Goal: Information Seeking & Learning: Learn about a topic

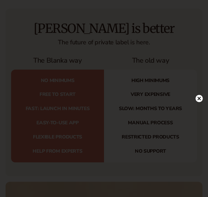
scroll to position [2511, 0]
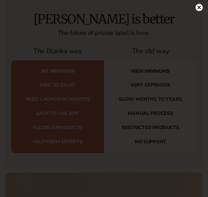
click at [199, 5] on circle at bounding box center [198, 7] width 7 height 7
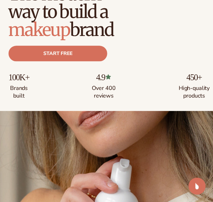
scroll to position [0, 0]
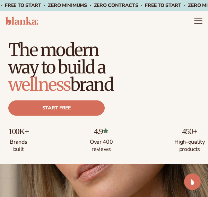
click at [194, 20] on icon "Menu" at bounding box center [197, 20] width 9 height 9
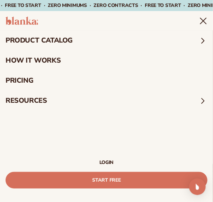
click at [204, 42] on span at bounding box center [202, 40] width 9 height 9
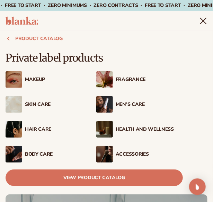
click at [38, 77] on div "Makeup" at bounding box center [58, 80] width 67 height 6
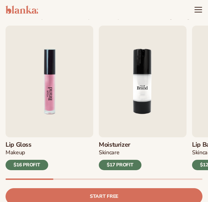
scroll to position [161, 0]
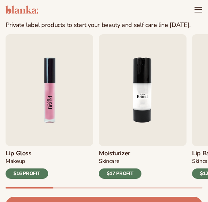
click at [40, 107] on img "1 / 9" at bounding box center [50, 90] width 88 height 112
click at [197, 11] on icon "Menu" at bounding box center [197, 9] width 9 height 9
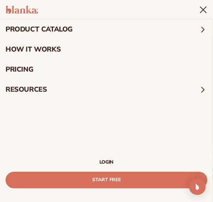
click at [201, 29] on span at bounding box center [202, 29] width 9 height 9
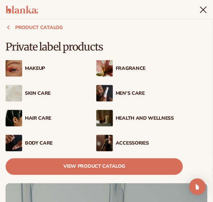
click at [36, 66] on div "Makeup" at bounding box center [58, 69] width 67 height 6
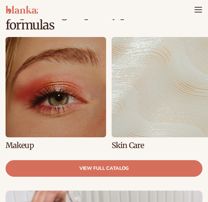
scroll to position [406, 0]
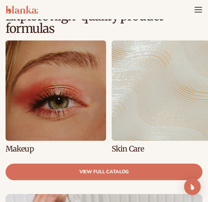
click at [20, 150] on link "1 / 8" at bounding box center [56, 96] width 100 height 112
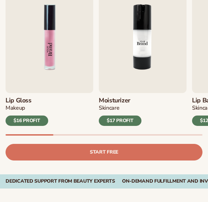
scroll to position [223, 0]
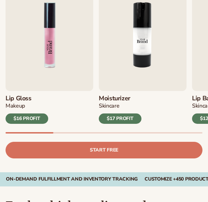
click at [118, 134] on div "Lip Gloss MAKEUP $16 PROFIT Moisturizer SKINCARE $17 PROFIT SKINCARE mens" at bounding box center [107, 60] width 202 height 163
